Goal: Information Seeking & Learning: Learn about a topic

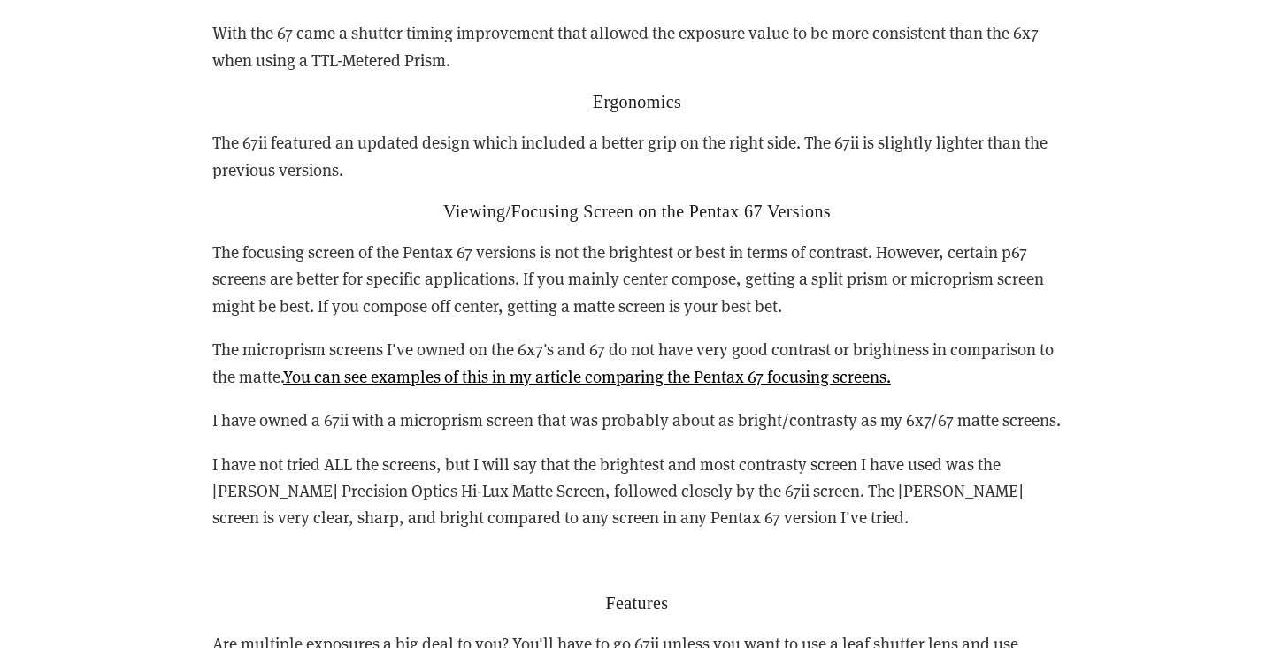
scroll to position [5170, 0]
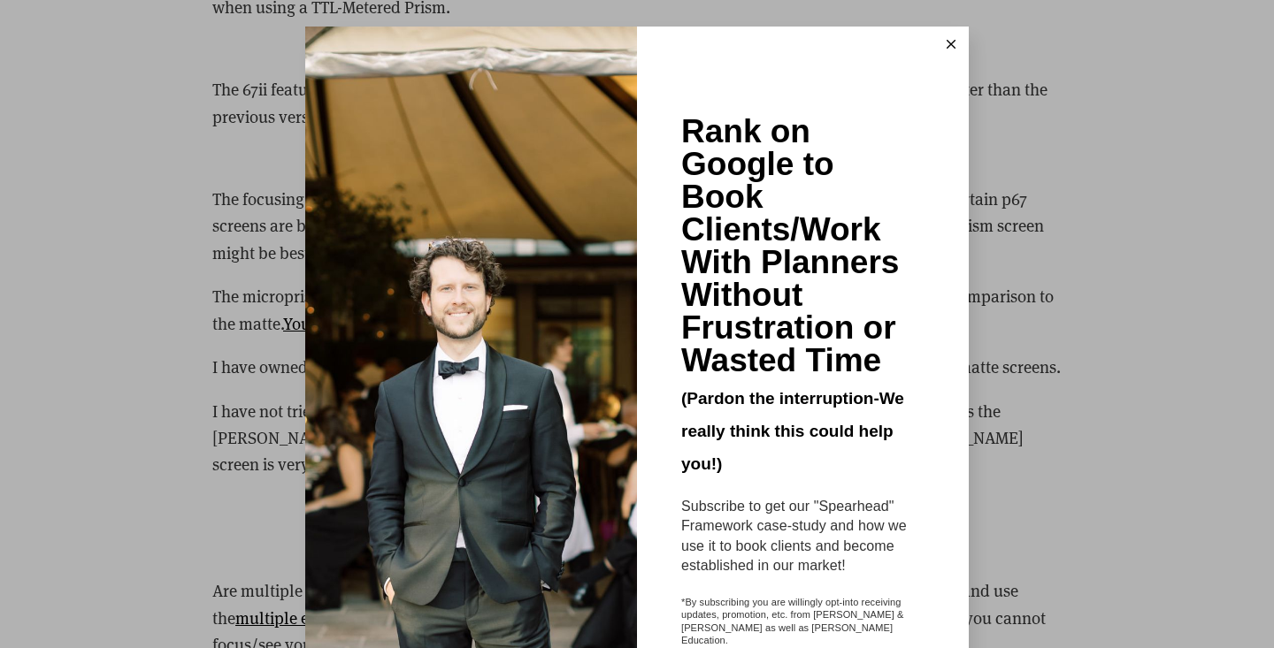
click at [945, 37] on button at bounding box center [950, 44] width 35 height 35
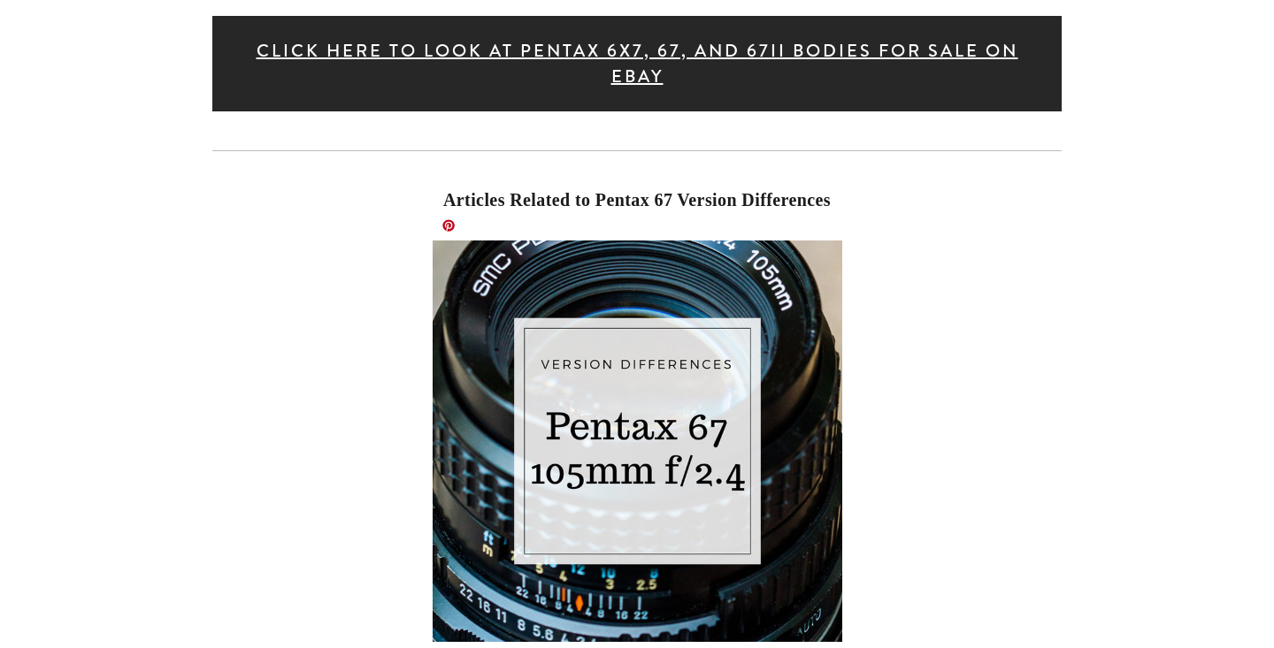
scroll to position [7657, 0]
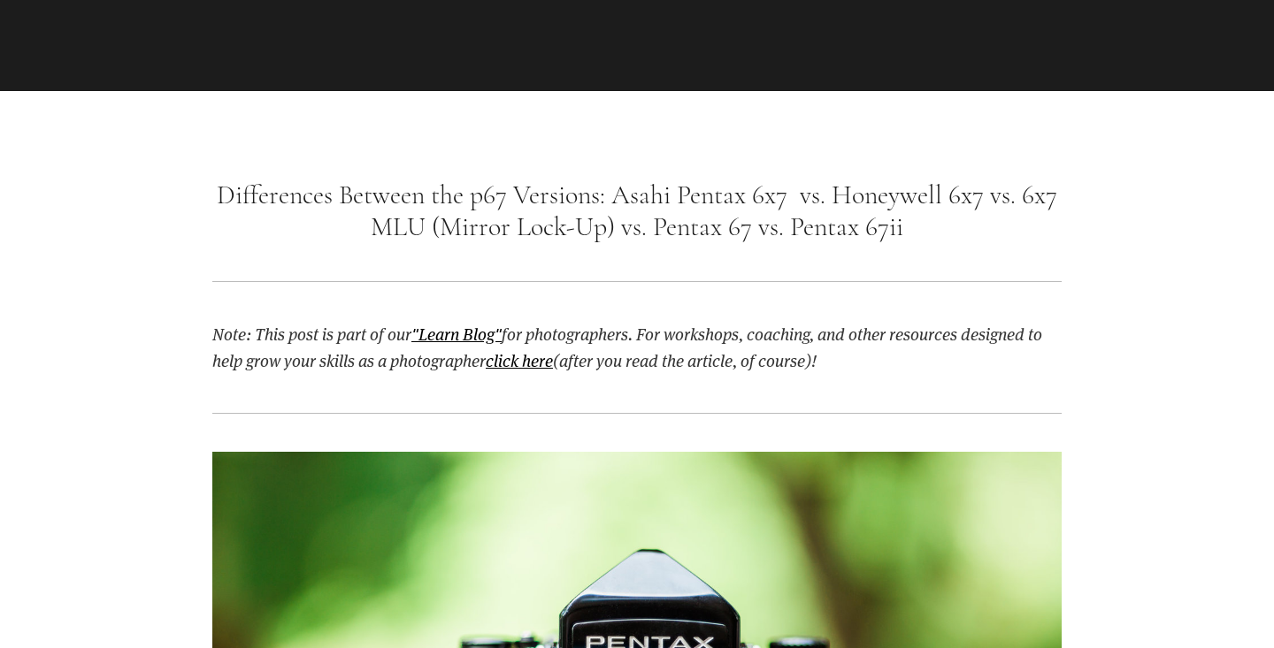
scroll to position [1167, 0]
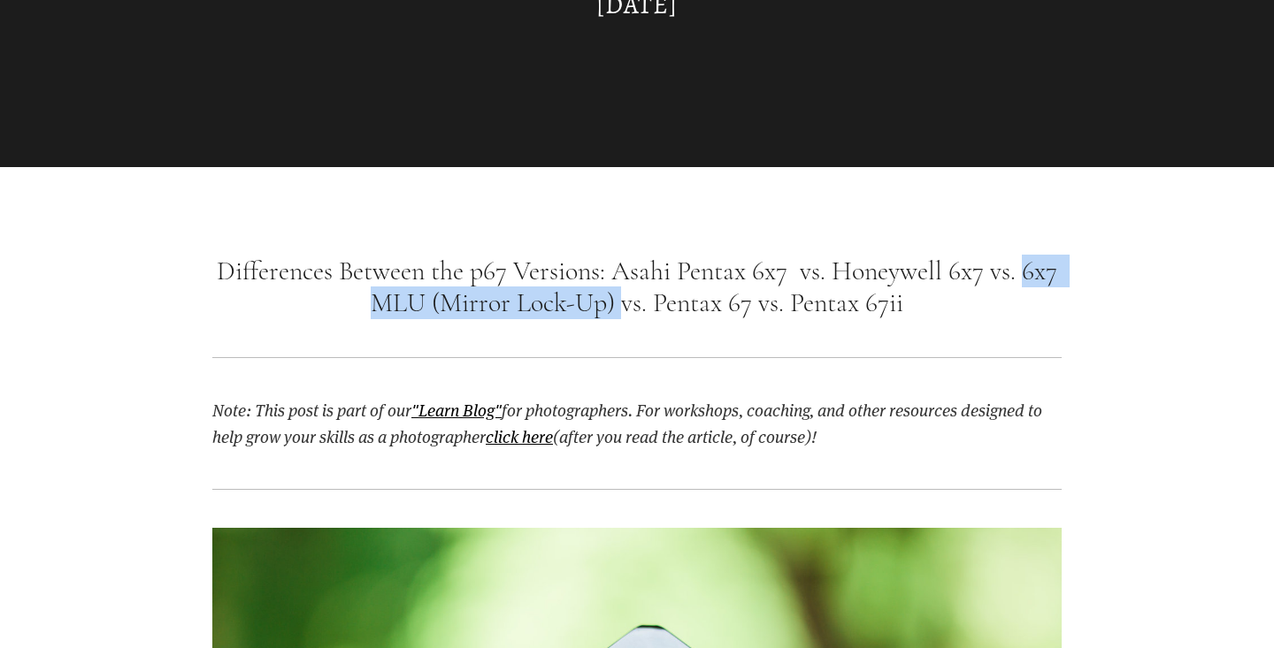
drag, startPoint x: 616, startPoint y: 309, endPoint x: 1026, endPoint y: 272, distance: 411.2
click at [1026, 272] on h1 "Differences Between the p67 Versions: Asahi Pentax 6x7 vs. Honeywell 6x7 vs. 6x…" at bounding box center [636, 288] width 849 height 64
copy h1 "6x7 MLU (Mirror Lock-Up)"
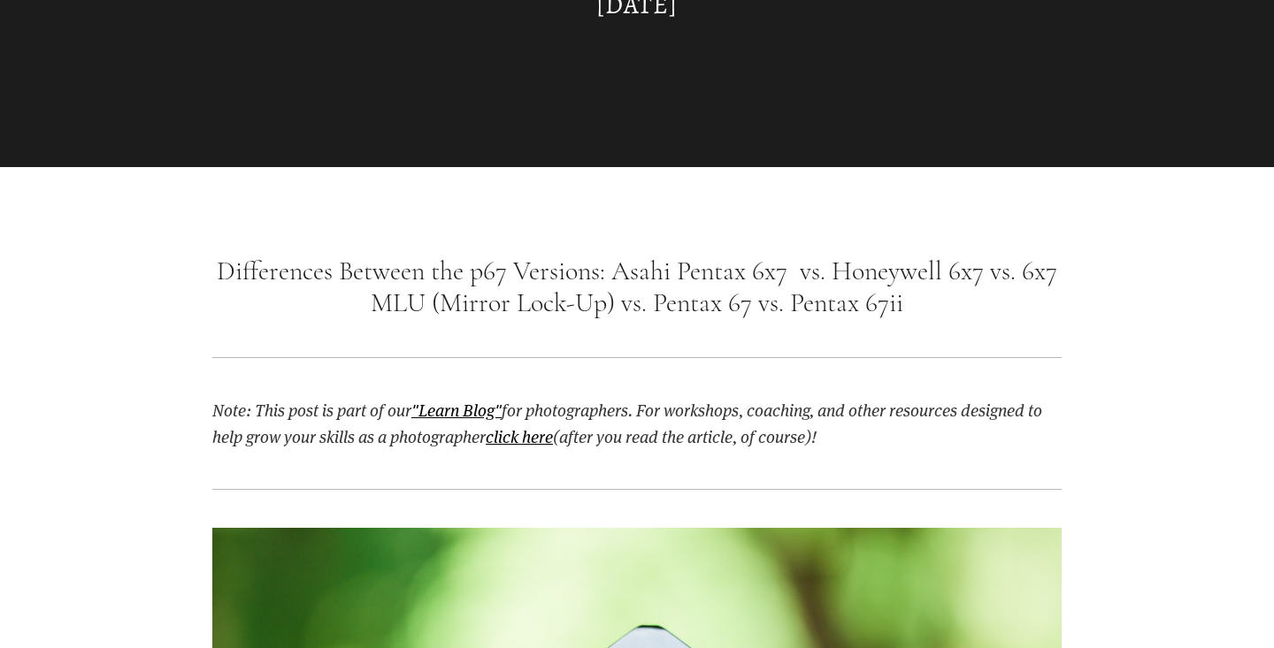
click at [1029, 347] on div at bounding box center [636, 358] width 879 height 48
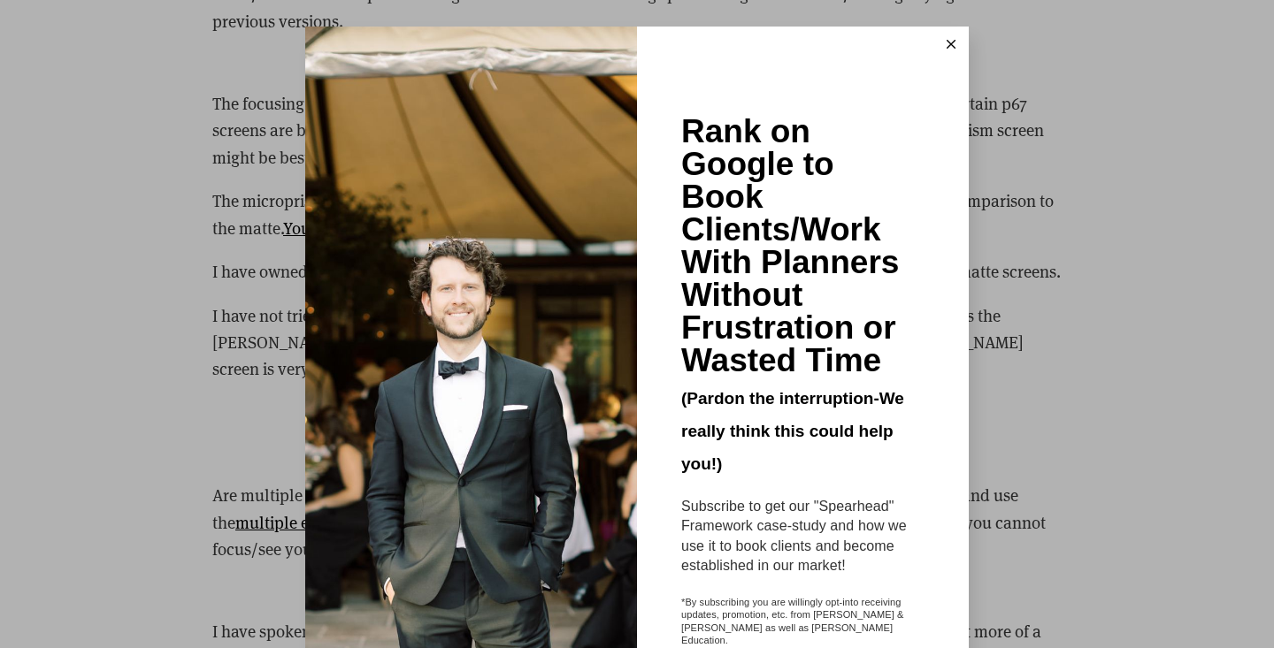
scroll to position [5360, 0]
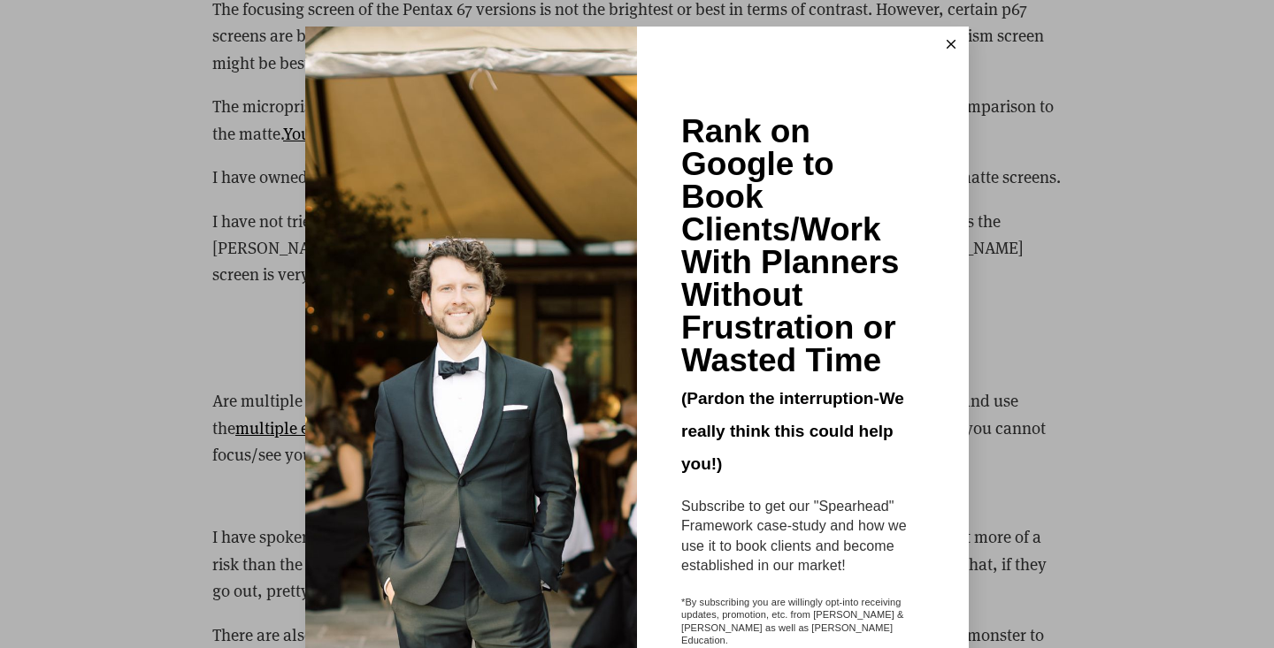
click at [1063, 73] on div "Rank on Google to Book Clients/Work With Planners Without Frustration or Wasted…" at bounding box center [637, 324] width 1274 height 648
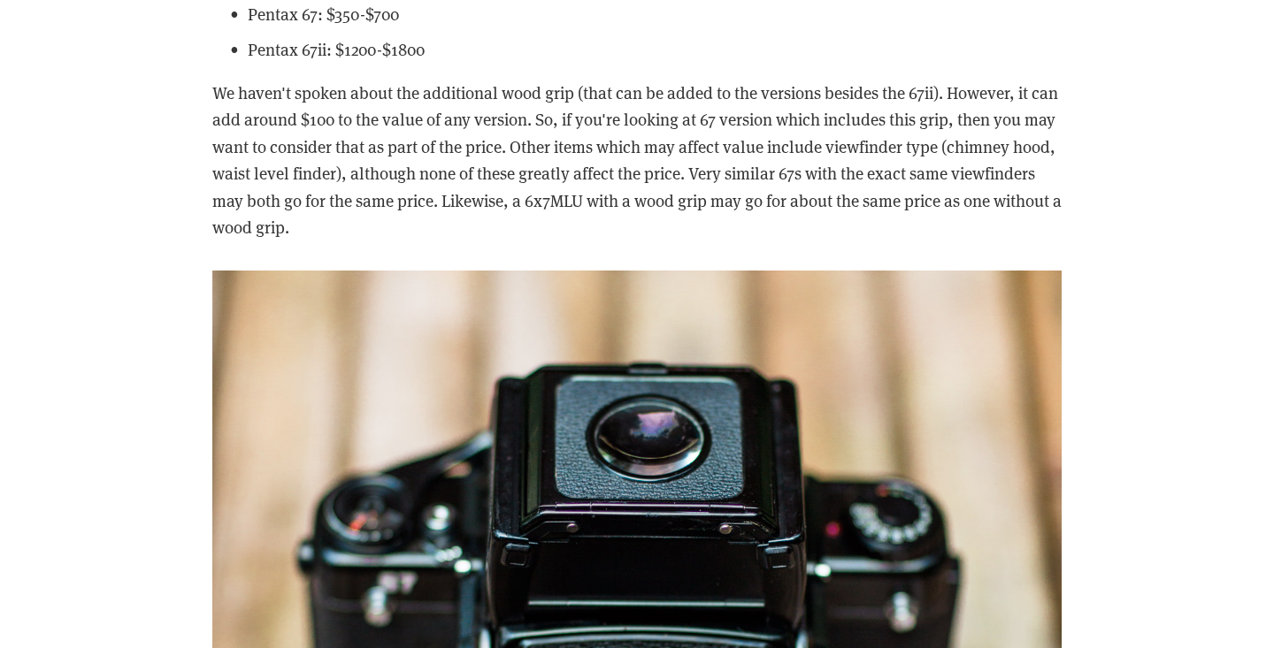
scroll to position [5302, 0]
